Goal: Task Accomplishment & Management: Complete application form

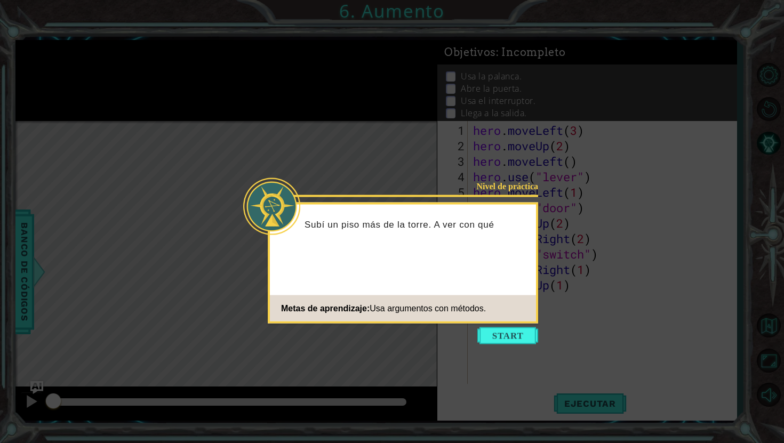
click at [489, 339] on button "Start" at bounding box center [507, 335] width 61 height 17
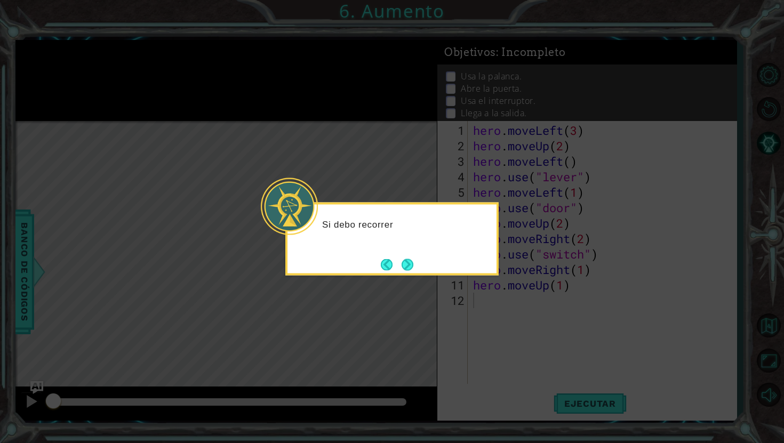
click at [394, 251] on div "Si debo recorrer" at bounding box center [391, 239] width 213 height 73
click at [407, 267] on button "Next" at bounding box center [407, 265] width 12 height 12
click at [407, 267] on icon at bounding box center [392, 221] width 784 height 443
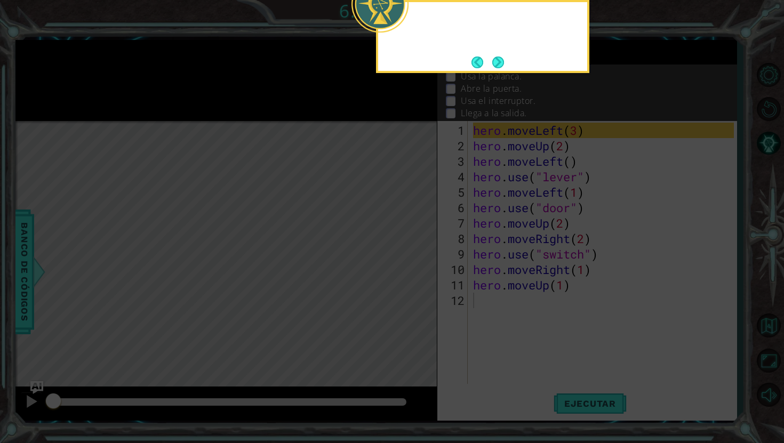
click at [407, 267] on icon at bounding box center [392, 73] width 784 height 740
click at [483, 61] on button "Back" at bounding box center [481, 62] width 21 height 12
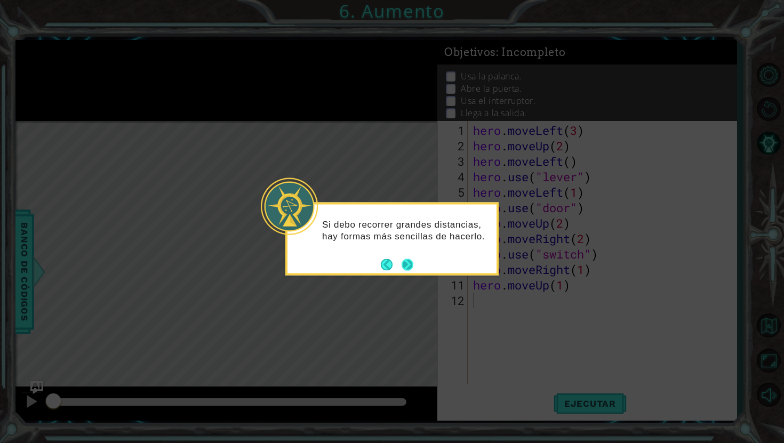
click at [408, 270] on button "Next" at bounding box center [407, 265] width 12 height 12
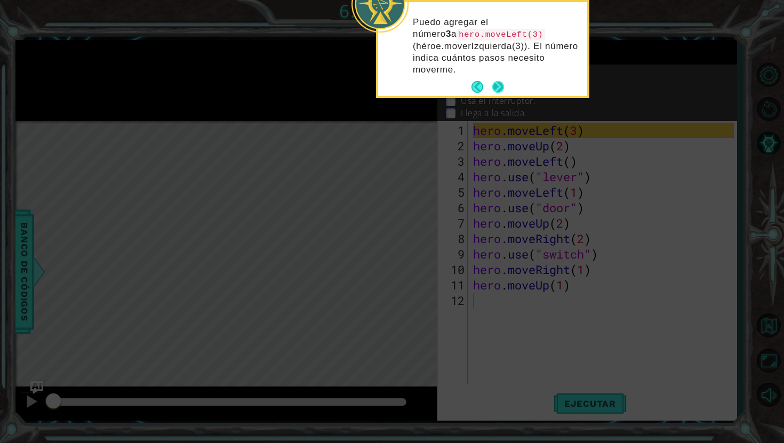
click at [492, 83] on button "Next" at bounding box center [498, 87] width 12 height 12
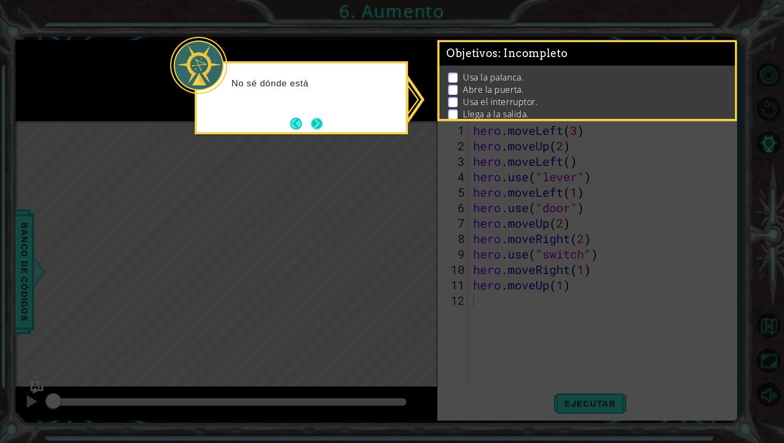
click at [322, 124] on button "Next" at bounding box center [317, 124] width 12 height 12
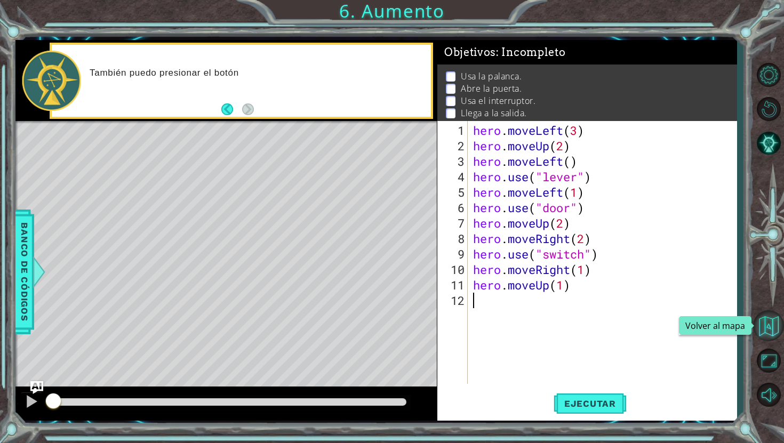
click at [769, 331] on button "Volver al mapa" at bounding box center [768, 325] width 31 height 31
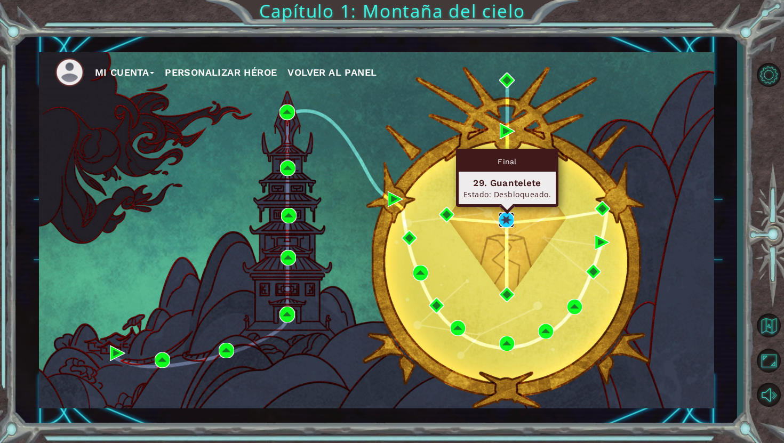
click at [504, 219] on img at bounding box center [505, 219] width 15 height 15
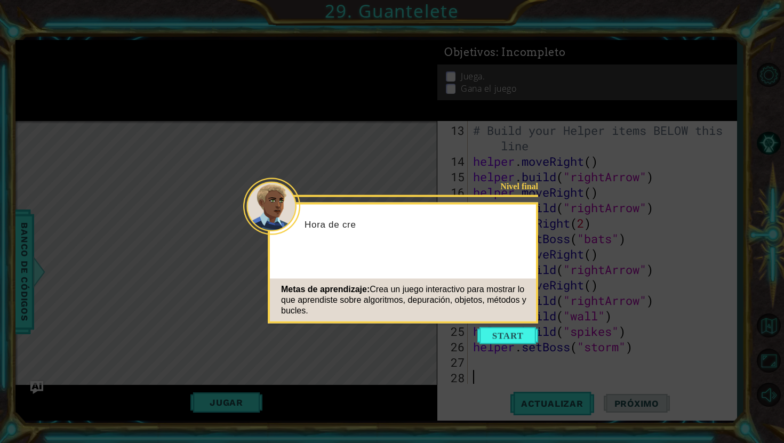
scroll to position [201, 0]
click at [522, 334] on button "Start" at bounding box center [507, 335] width 61 height 17
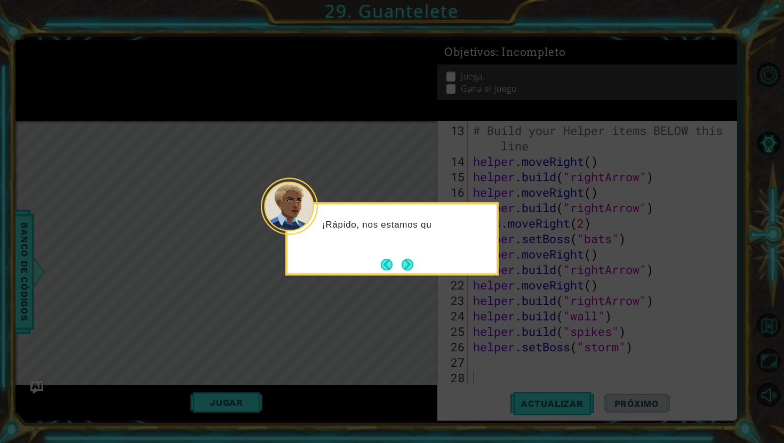
click at [408, 276] on icon at bounding box center [392, 221] width 784 height 443
click at [408, 274] on div "¡Rápido, nos estamos quedando sin tie" at bounding box center [391, 239] width 213 height 73
click at [417, 264] on div "¡Rápido, nos estamos quedando sin tiempo! Unos cam" at bounding box center [391, 239] width 213 height 73
click at [404, 265] on button "Next" at bounding box center [407, 265] width 12 height 12
click at [401, 270] on button "Next" at bounding box center [407, 265] width 12 height 12
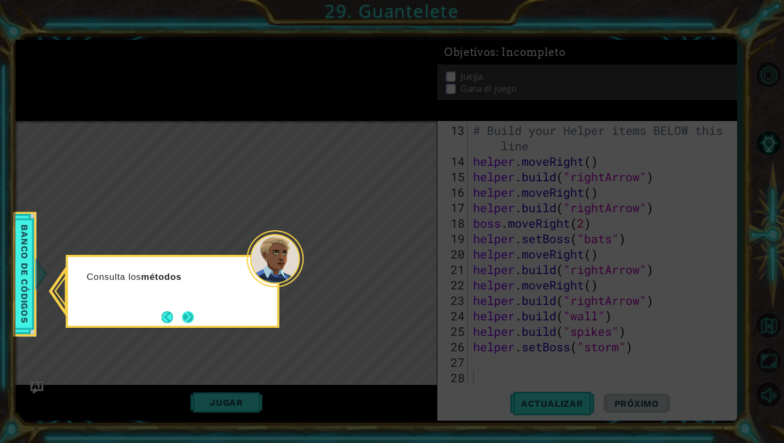
click at [192, 323] on button "Next" at bounding box center [188, 317] width 12 height 12
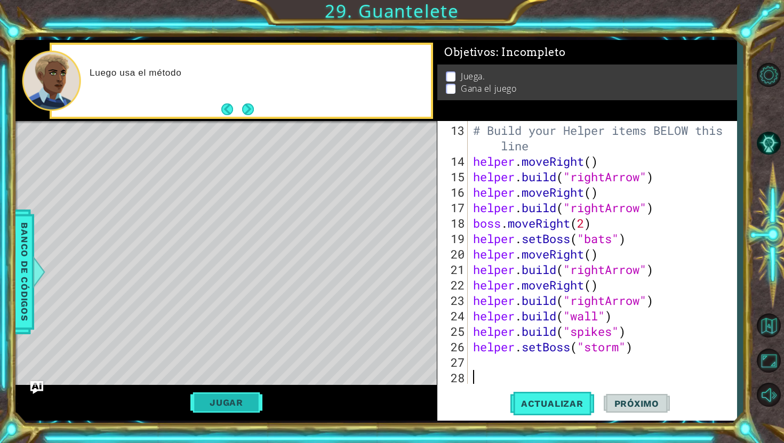
click at [220, 412] on button "Jugar" at bounding box center [226, 402] width 72 height 20
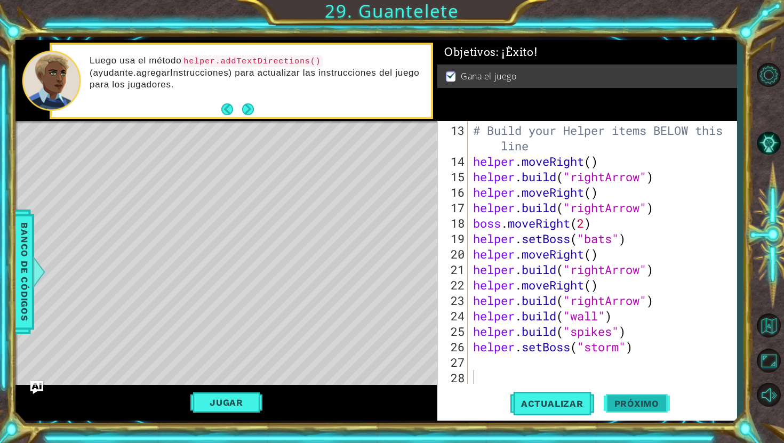
click at [616, 401] on span "Próximo" at bounding box center [636, 403] width 66 height 11
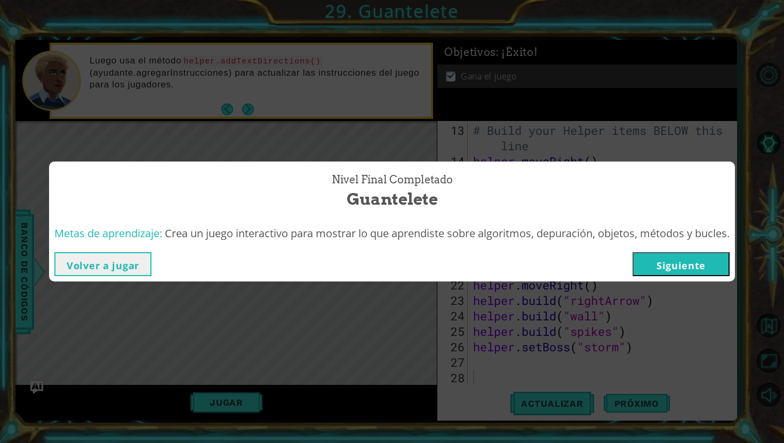
click at [662, 261] on button "Siguiente" at bounding box center [680, 264] width 97 height 24
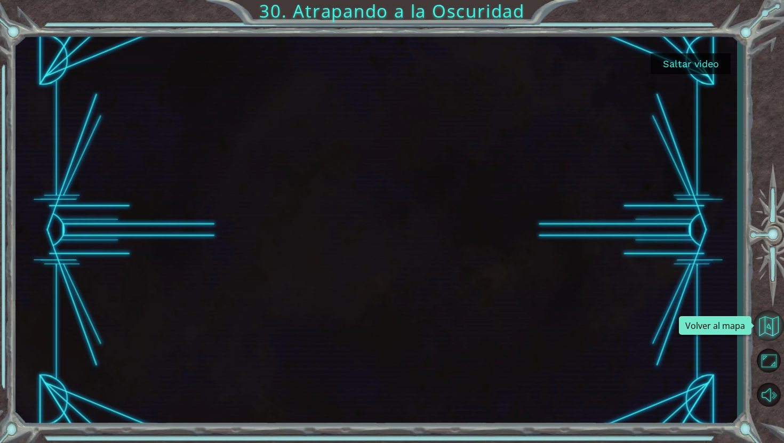
click at [758, 322] on button "Volver al mapa" at bounding box center [768, 325] width 31 height 31
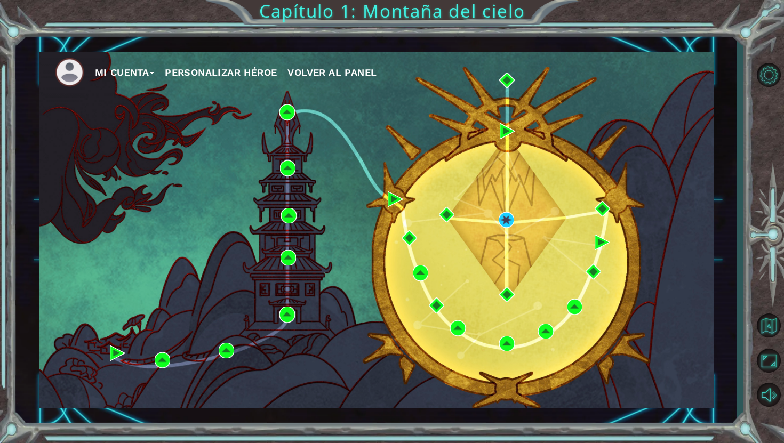
click at [714, 241] on div "Mi Cuenta Personalizar héroe Volver al panel" at bounding box center [375, 230] width 721 height 390
click at [771, 334] on button "Volver al mapa" at bounding box center [768, 325] width 31 height 31
click at [525, 225] on div "Mi Cuenta Personalizar héroe Volver al panel" at bounding box center [376, 230] width 675 height 356
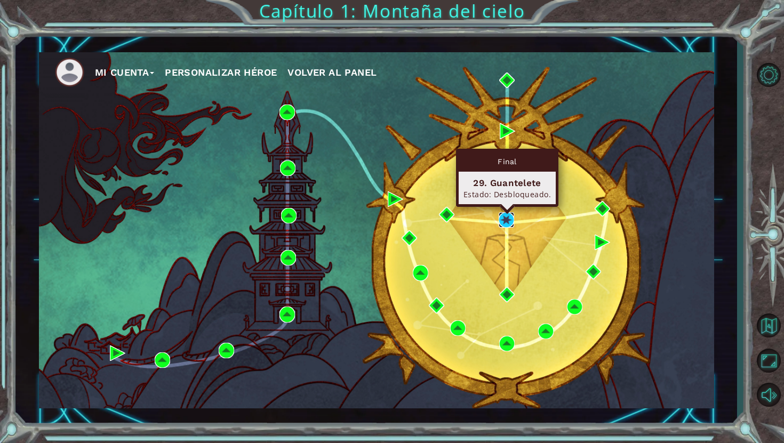
click at [507, 221] on img at bounding box center [505, 219] width 15 height 15
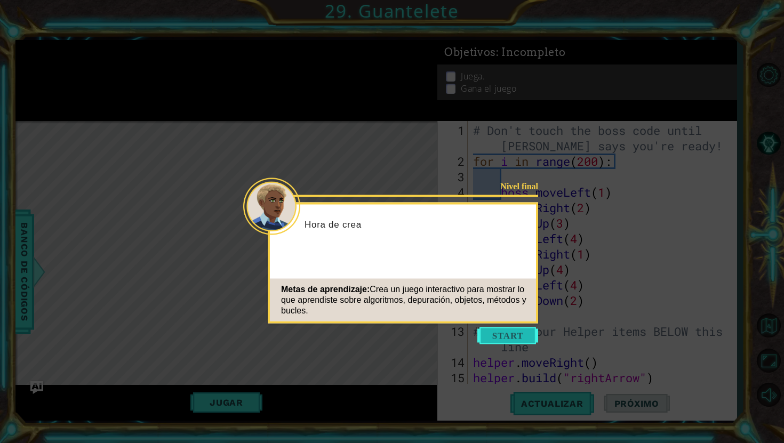
click at [518, 335] on button "Start" at bounding box center [507, 335] width 61 height 17
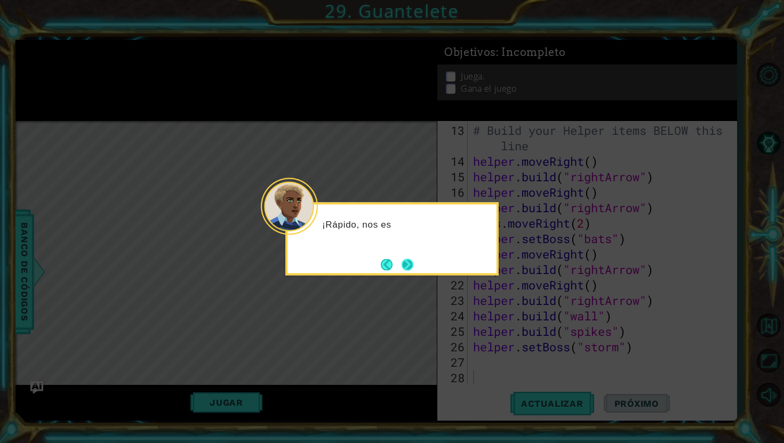
click at [413, 270] on button "Next" at bounding box center [407, 265] width 12 height 12
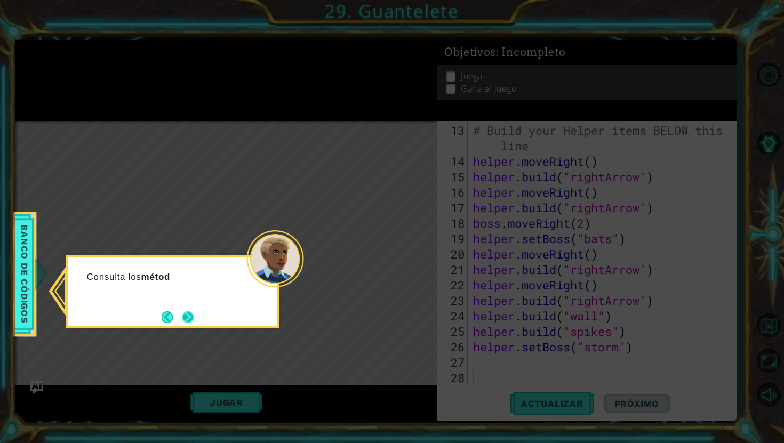
click at [190, 323] on button "Next" at bounding box center [188, 317] width 12 height 12
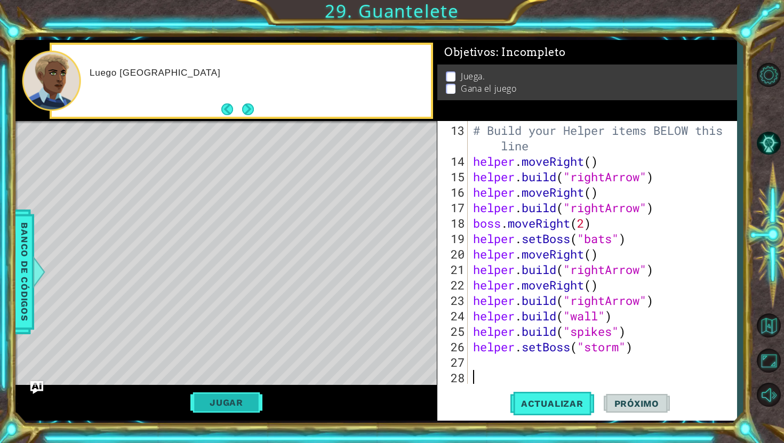
click at [252, 400] on button "Jugar" at bounding box center [226, 402] width 72 height 20
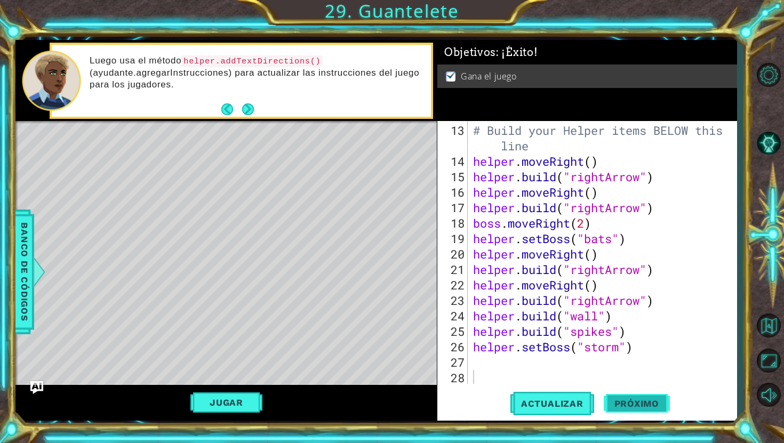
click at [646, 400] on span "Próximo" at bounding box center [636, 403] width 66 height 11
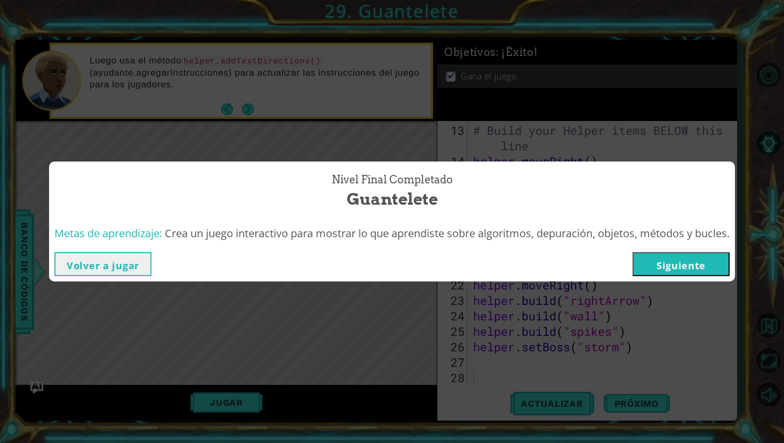
click at [646, 260] on button "Siguiente" at bounding box center [680, 264] width 97 height 24
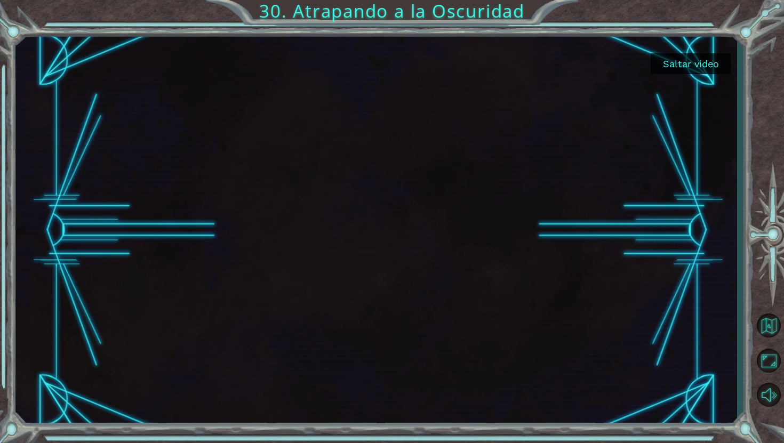
click at [690, 69] on button "Saltar video" at bounding box center [690, 63] width 80 height 21
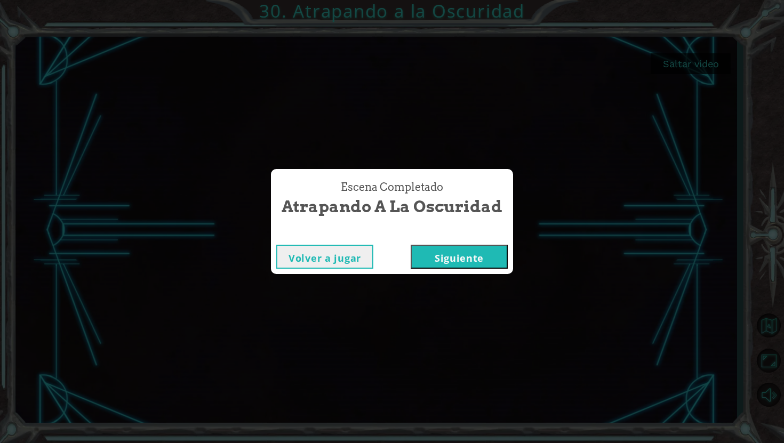
click at [434, 260] on button "Siguiente" at bounding box center [458, 257] width 97 height 24
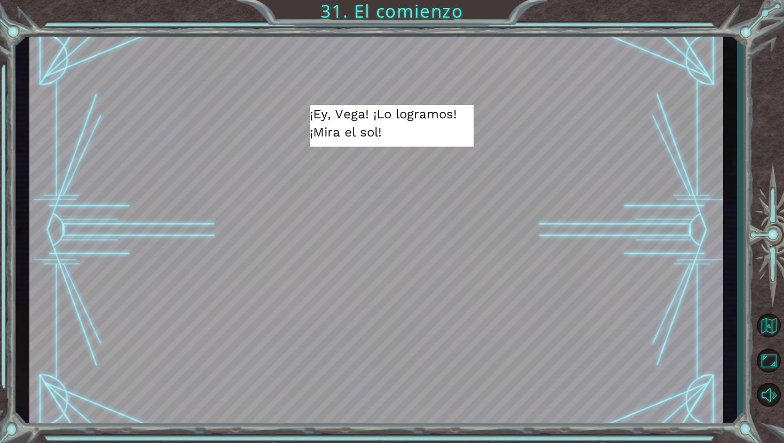
click at [408, 421] on div at bounding box center [375, 408] width 159 height 35
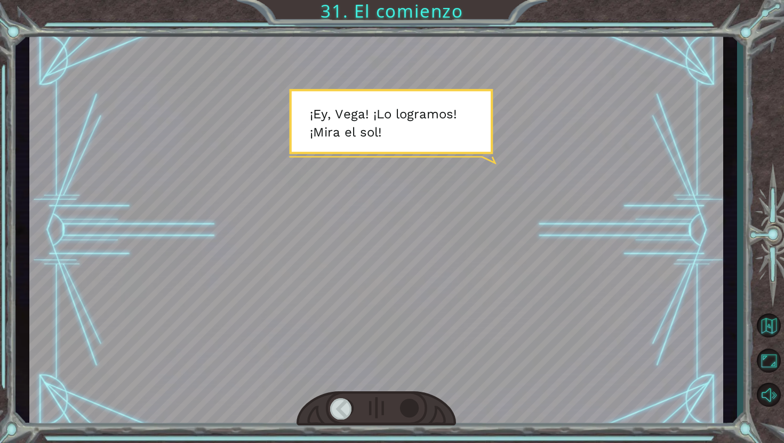
click at [409, 419] on div at bounding box center [411, 408] width 22 height 21
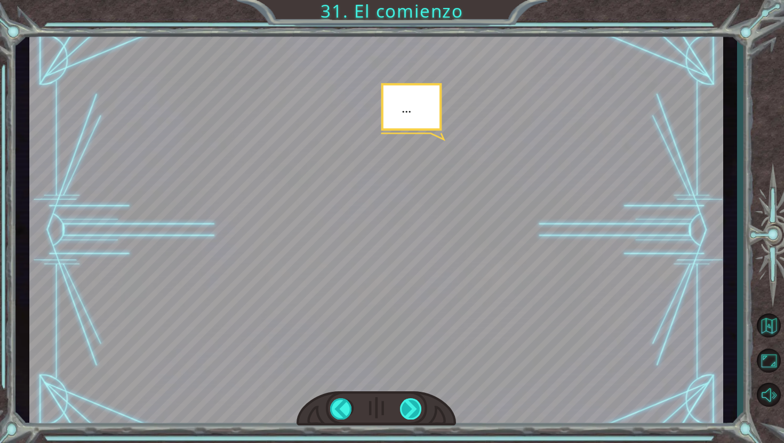
click at [411, 413] on div at bounding box center [411, 408] width 22 height 21
click at [414, 413] on div at bounding box center [411, 408] width 22 height 21
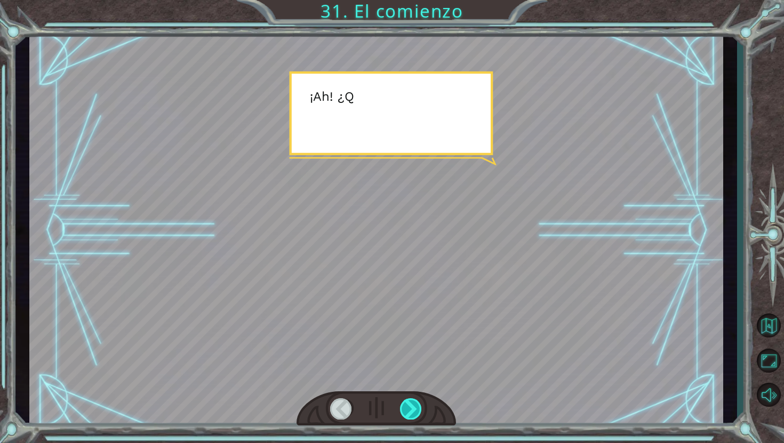
click at [414, 414] on div at bounding box center [411, 408] width 22 height 21
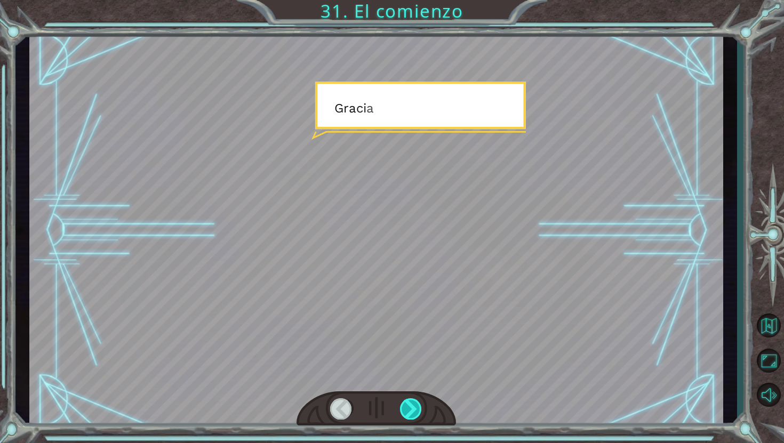
click at [414, 413] on div at bounding box center [411, 408] width 22 height 21
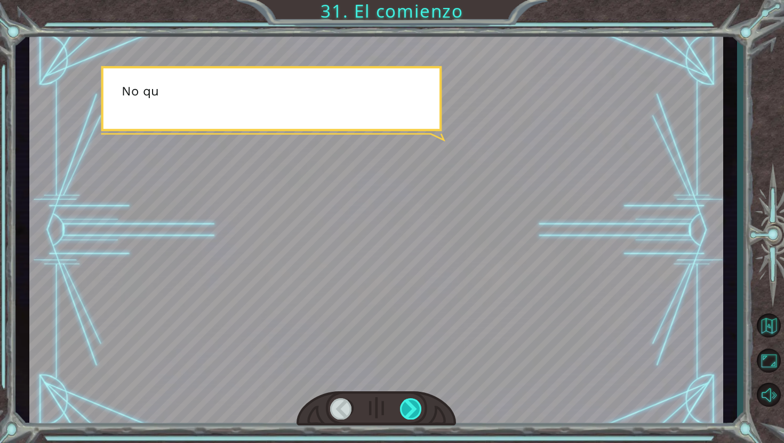
click at [414, 413] on div at bounding box center [411, 408] width 22 height 21
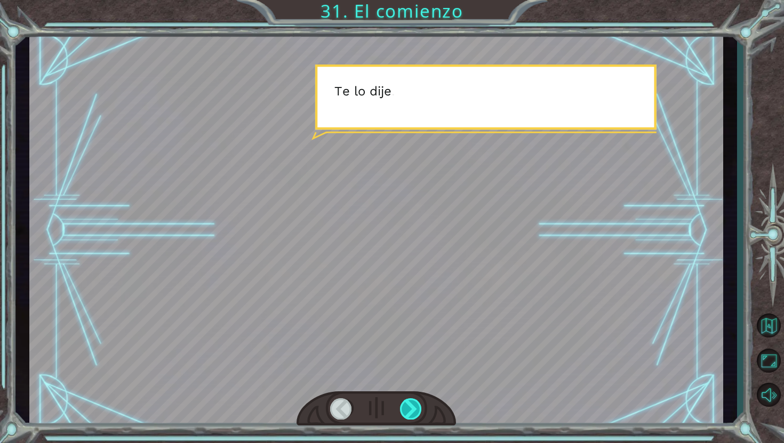
click at [414, 413] on div at bounding box center [411, 408] width 22 height 21
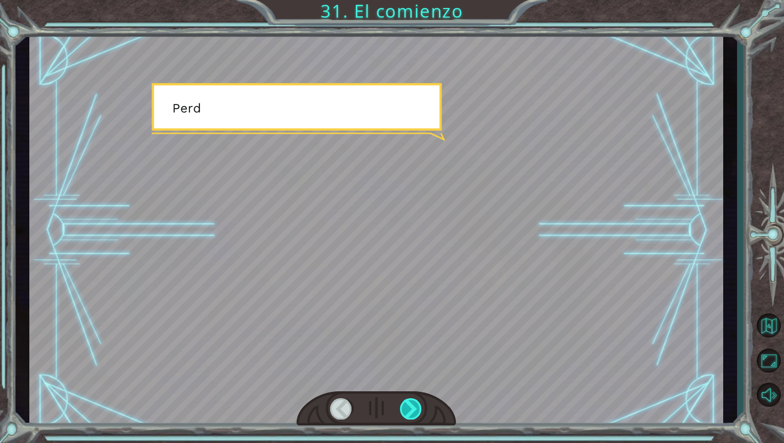
click at [414, 417] on div at bounding box center [411, 408] width 22 height 21
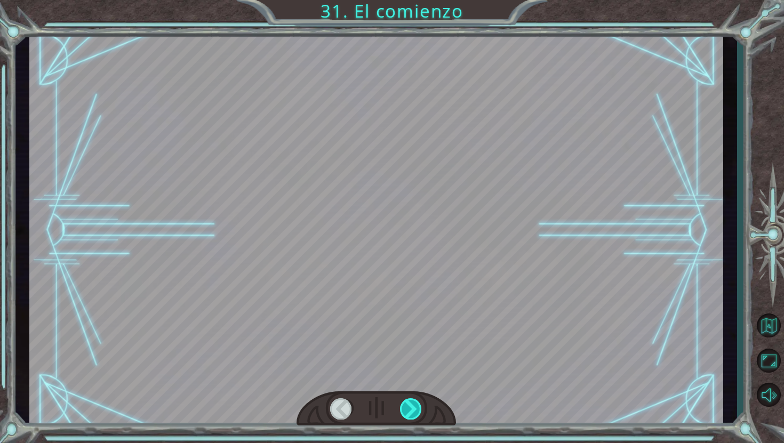
click at [414, 417] on div at bounding box center [411, 408] width 22 height 21
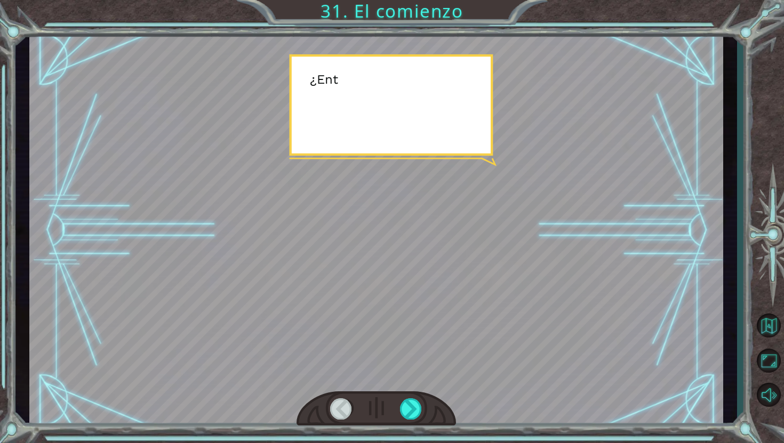
click at [414, 419] on div at bounding box center [375, 408] width 159 height 35
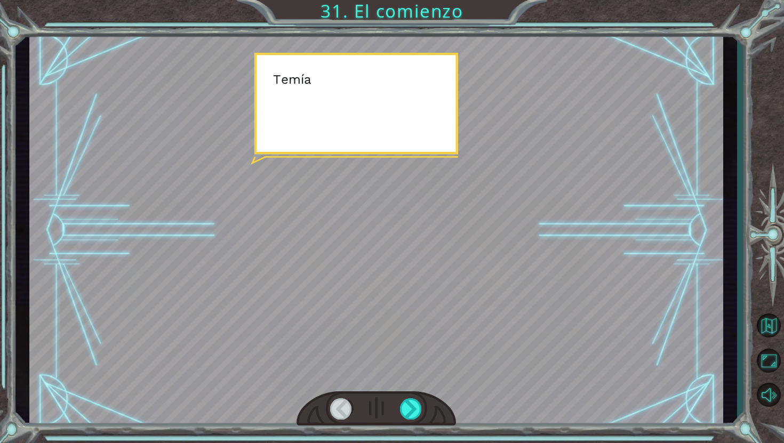
click at [414, 420] on div at bounding box center [375, 408] width 159 height 35
click at [414, 417] on div at bounding box center [411, 408] width 22 height 21
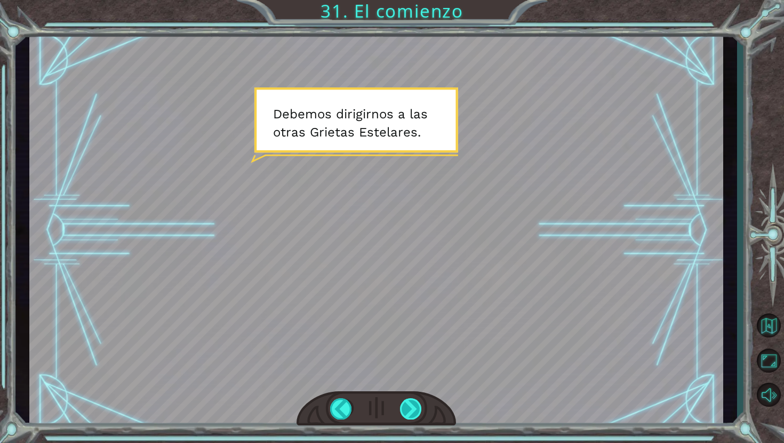
click at [406, 402] on div at bounding box center [411, 408] width 22 height 21
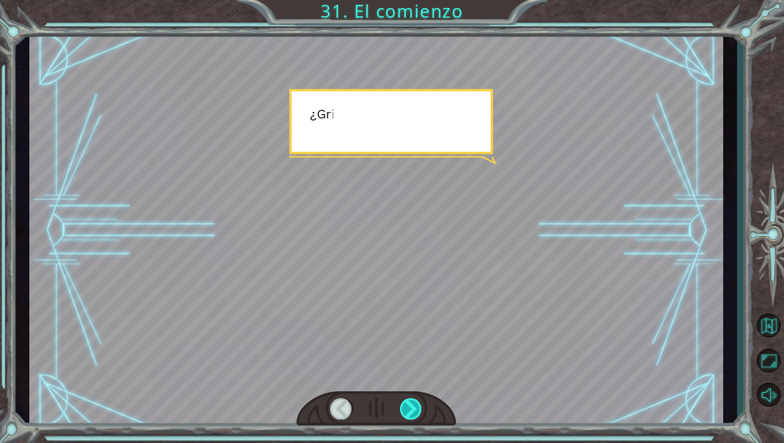
click at [406, 401] on div at bounding box center [411, 408] width 22 height 21
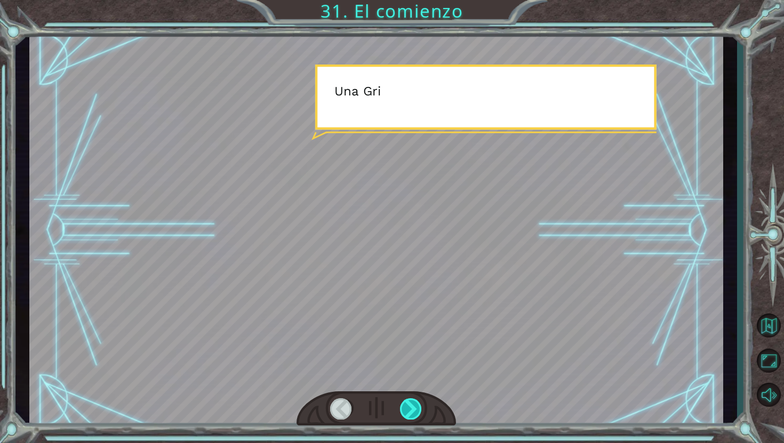
click at [406, 401] on div at bounding box center [411, 408] width 22 height 21
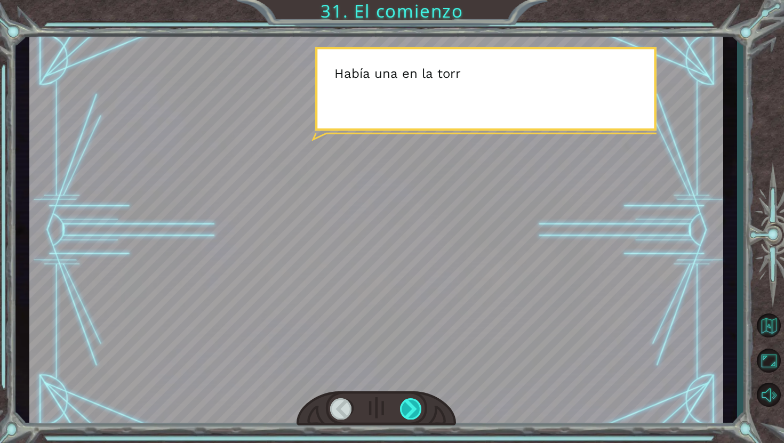
click at [405, 401] on div at bounding box center [411, 408] width 22 height 21
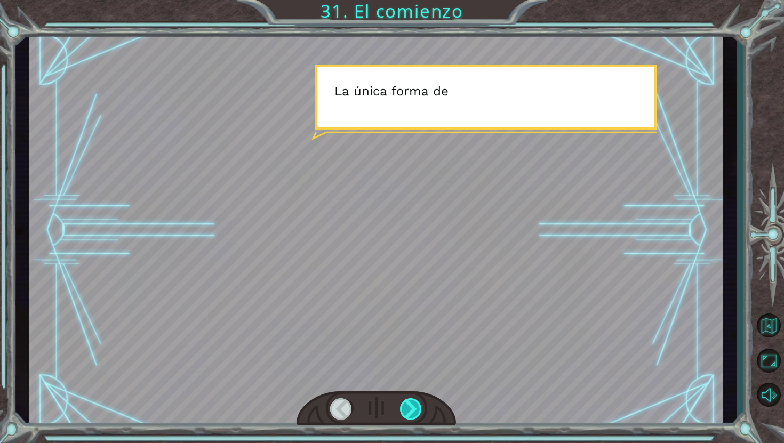
click at [405, 400] on div at bounding box center [411, 408] width 22 height 21
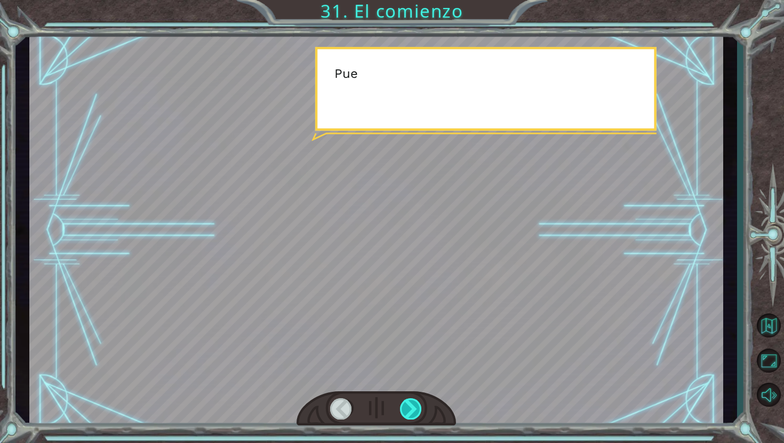
click at [405, 400] on div at bounding box center [411, 408] width 22 height 21
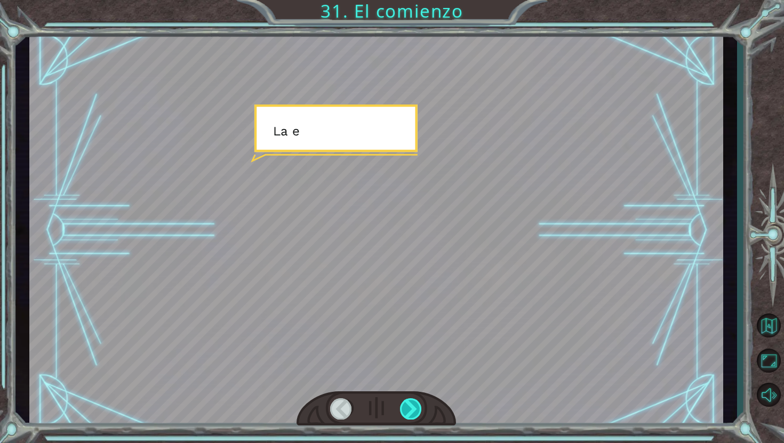
click at [405, 400] on div at bounding box center [411, 408] width 22 height 21
click at [405, 401] on div at bounding box center [411, 408] width 22 height 21
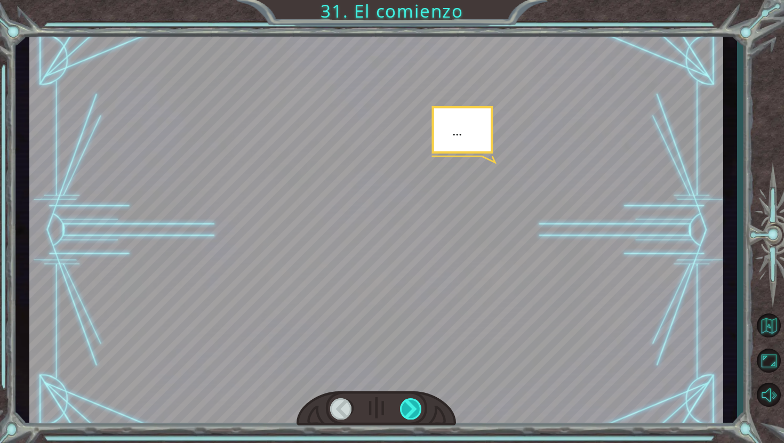
click at [405, 401] on div at bounding box center [411, 408] width 22 height 21
click at [405, 400] on div at bounding box center [411, 408] width 22 height 21
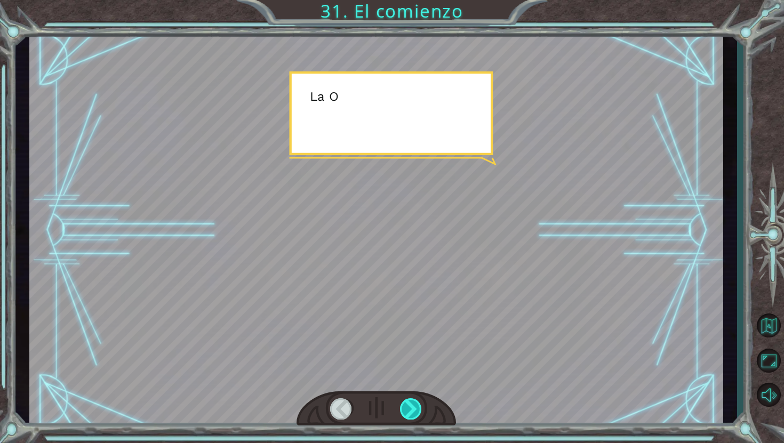
click at [405, 400] on div at bounding box center [411, 408] width 22 height 21
click at [406, 401] on div at bounding box center [411, 408] width 22 height 21
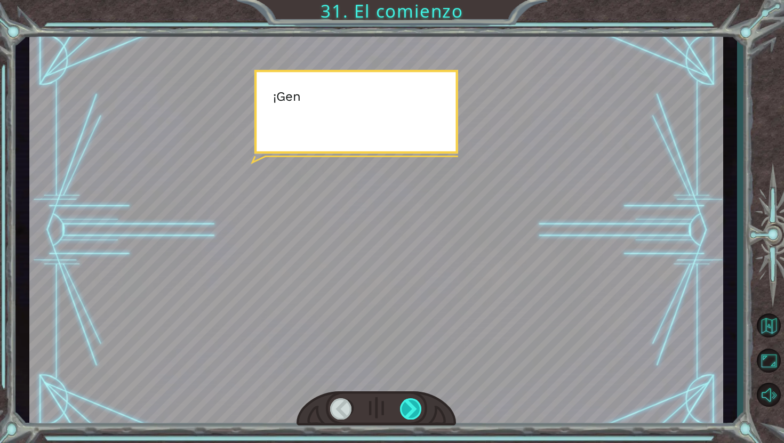
click at [406, 401] on div at bounding box center [411, 408] width 22 height 21
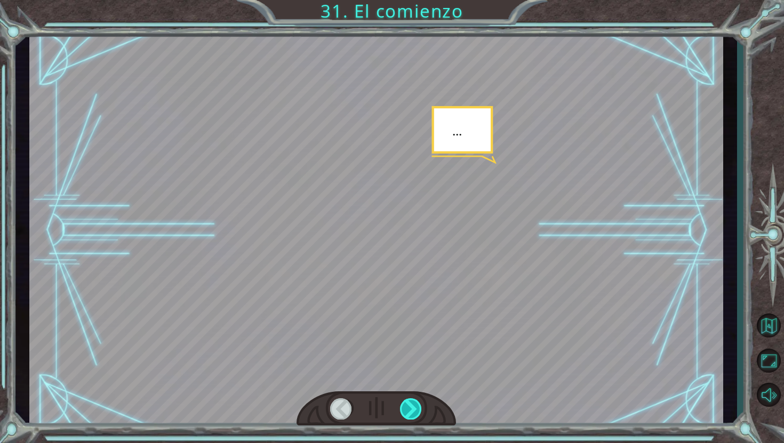
click at [406, 401] on div at bounding box center [411, 408] width 22 height 21
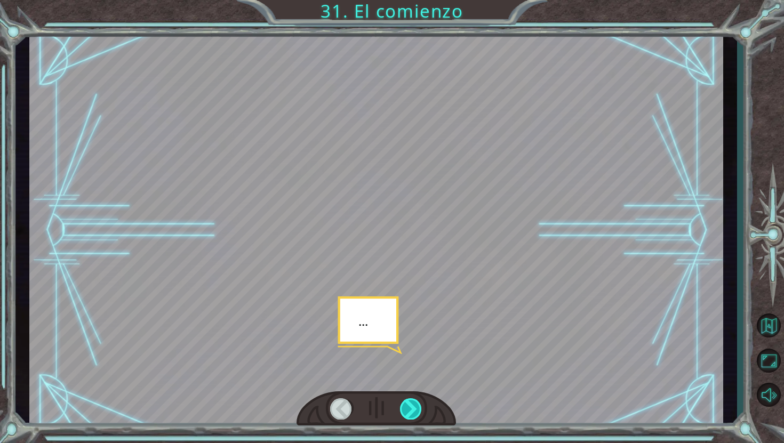
click at [406, 401] on div at bounding box center [411, 408] width 22 height 21
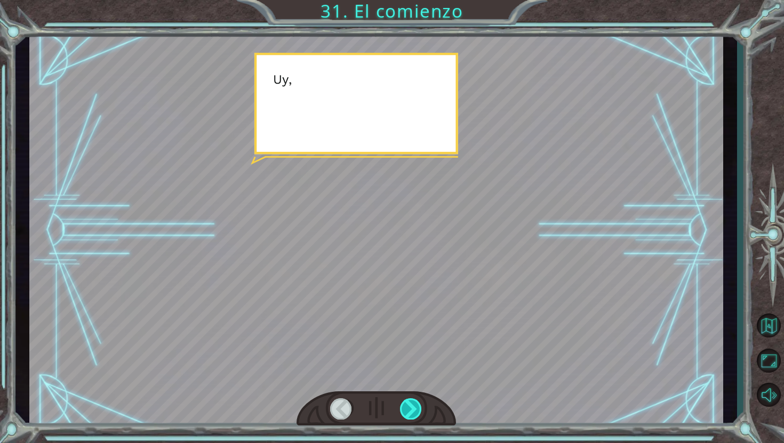
click at [406, 401] on div at bounding box center [411, 408] width 22 height 21
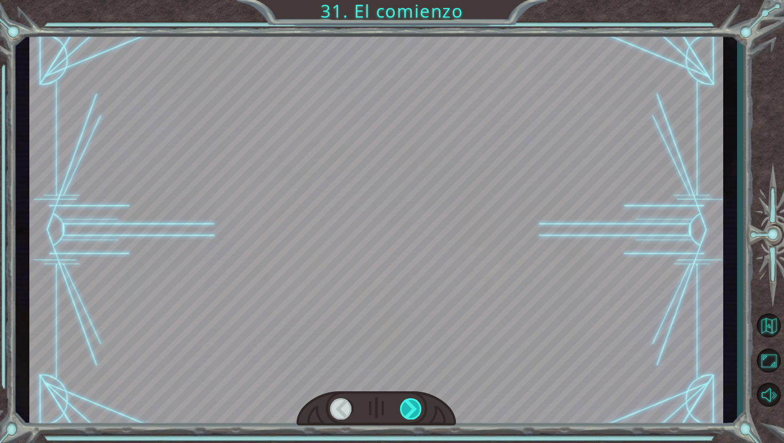
click at [406, 401] on div at bounding box center [411, 408] width 22 height 21
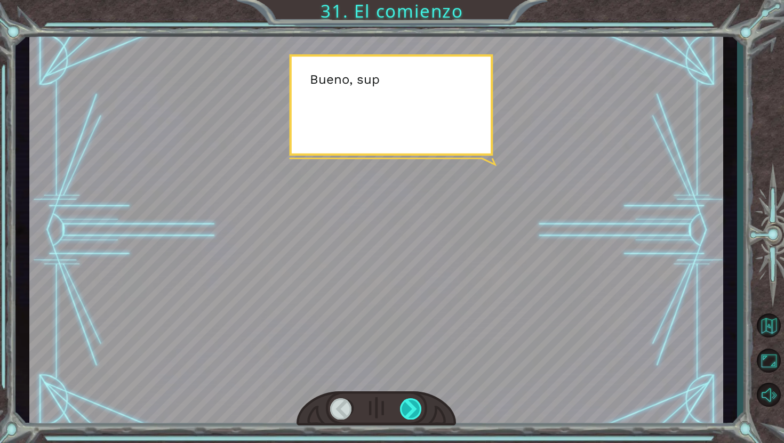
click at [407, 402] on div at bounding box center [411, 408] width 22 height 21
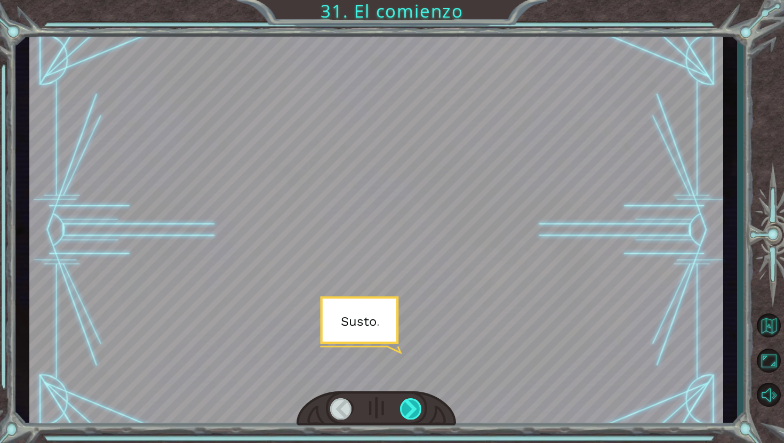
click at [407, 402] on div at bounding box center [411, 408] width 22 height 21
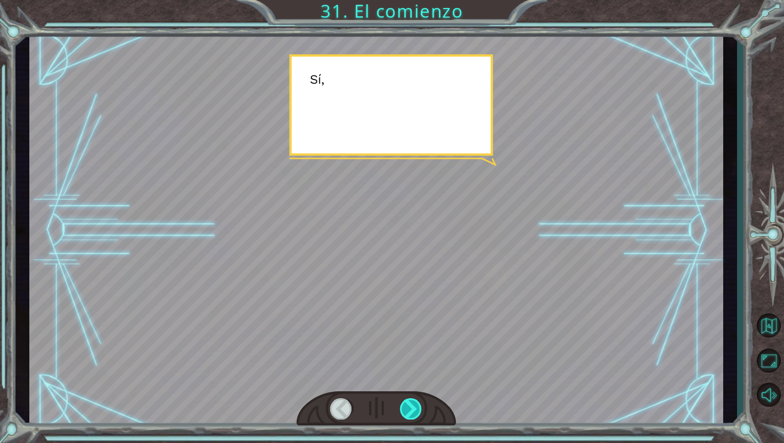
click at [407, 402] on div at bounding box center [411, 408] width 22 height 21
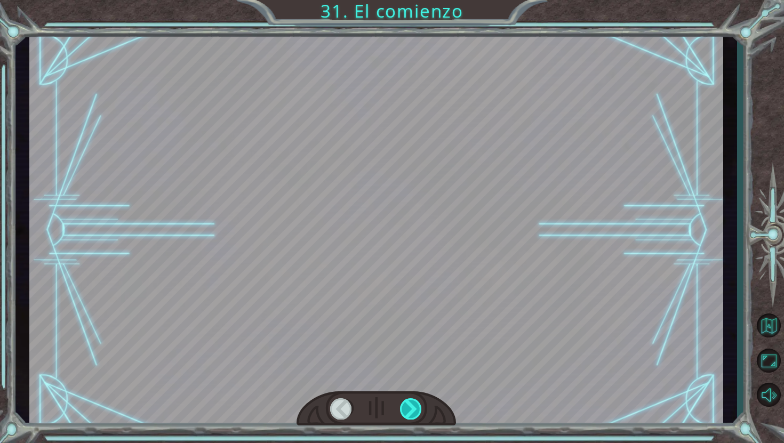
click at [407, 402] on div at bounding box center [411, 408] width 22 height 21
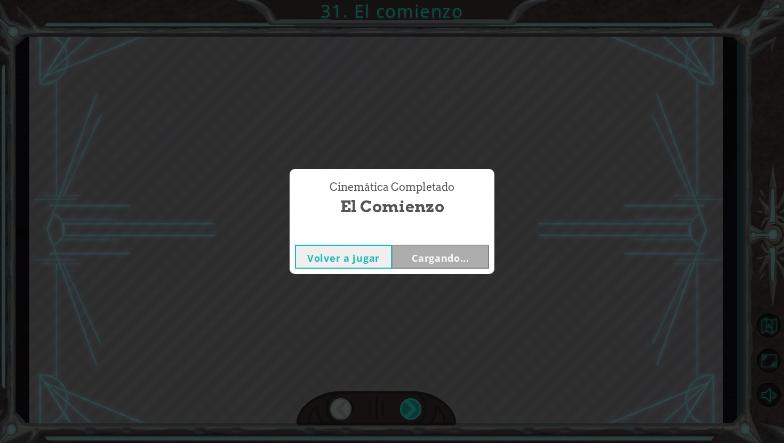
click at [407, 402] on div "Cinemática Completado El comienzo Volver a jugar Cargando..." at bounding box center [392, 221] width 784 height 443
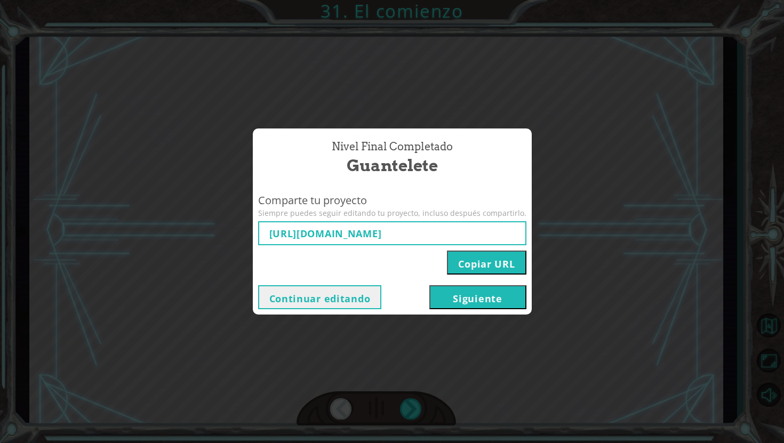
type input "[URL][DOMAIN_NAME]"
click at [435, 300] on button "Siguiente" at bounding box center [477, 297] width 97 height 24
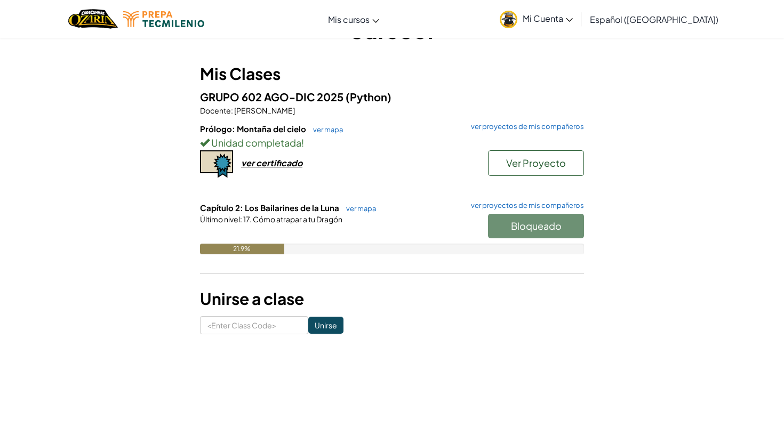
scroll to position [73, 0]
